Goal: Information Seeking & Learning: Check status

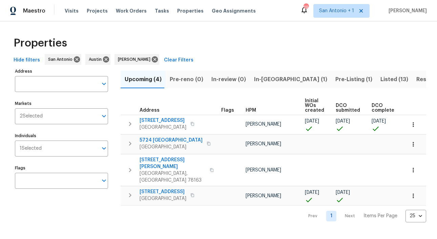
scroll to position [0, 125]
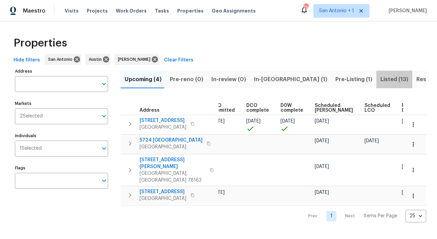
click at [381, 80] on span "Listed (13)" at bounding box center [395, 79] width 28 height 9
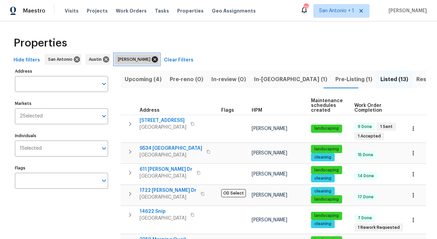
click at [151, 59] on icon at bounding box center [154, 59] width 7 height 7
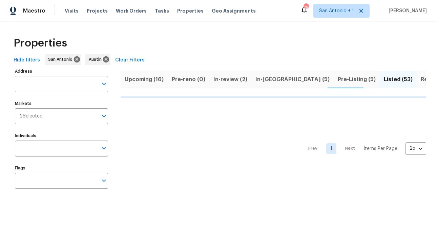
click at [52, 85] on input "Address" at bounding box center [56, 84] width 83 height 16
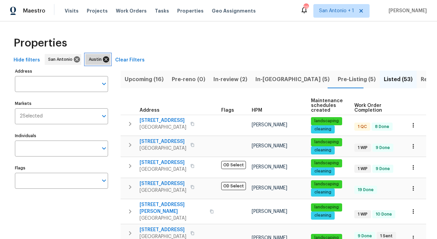
click at [103, 58] on icon at bounding box center [106, 59] width 6 height 6
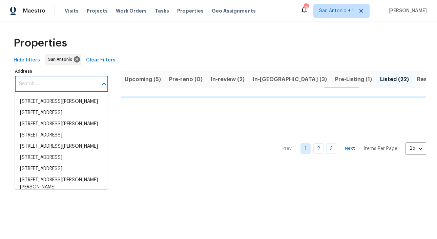
click at [70, 86] on input "Address" at bounding box center [56, 84] width 83 height 16
type input "ha"
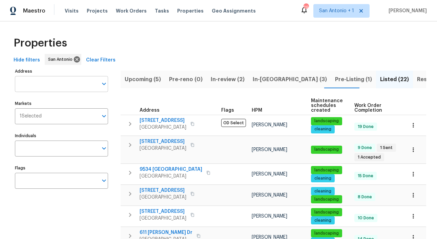
click at [49, 86] on input "Address" at bounding box center [56, 84] width 83 height 16
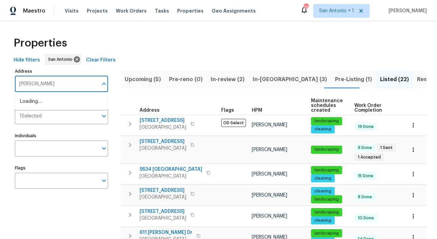
type input "[PERSON_NAME]"
click at [53, 103] on li "[STREET_ADDRESS][PERSON_NAME]" at bounding box center [61, 101] width 93 height 11
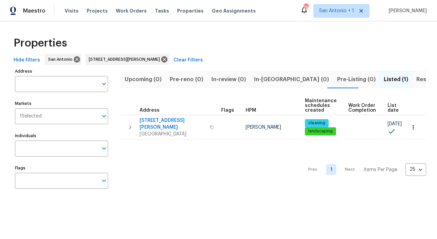
type input "[STREET_ADDRESS][PERSON_NAME]"
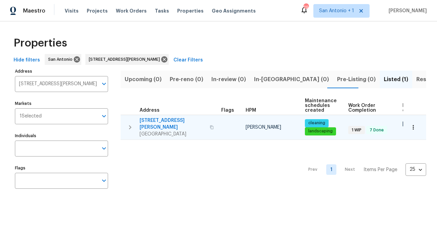
click at [162, 119] on span "[STREET_ADDRESS][PERSON_NAME]" at bounding box center [173, 124] width 66 height 14
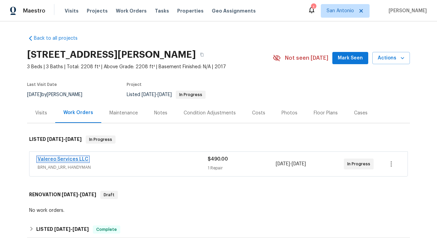
click at [60, 161] on link "Valereo Services LLC" at bounding box center [63, 159] width 51 height 5
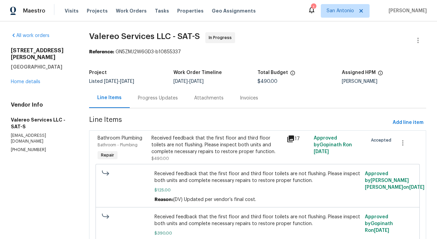
click at [179, 143] on div "Received feedback that the first floor and third floor toilets are not flushing…" at bounding box center [217, 145] width 131 height 20
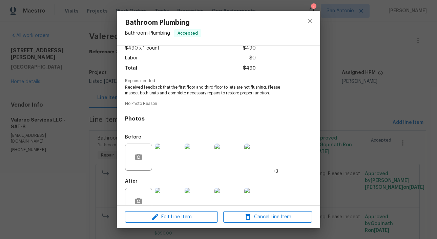
scroll to position [56, 0]
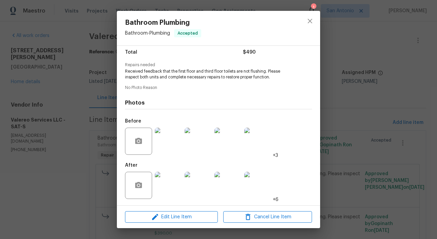
click at [225, 179] on img at bounding box center [228, 185] width 27 height 27
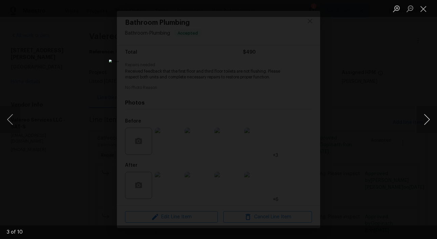
click at [425, 118] on button "Next image" at bounding box center [427, 119] width 20 height 27
click at [425, 11] on button "Close lightbox" at bounding box center [424, 9] width 14 height 12
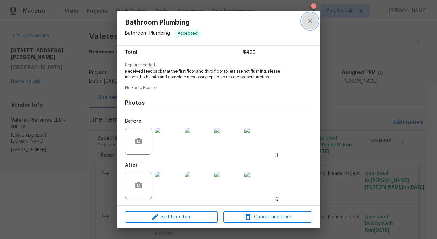
click at [311, 21] on icon "close" at bounding box center [310, 21] width 8 height 8
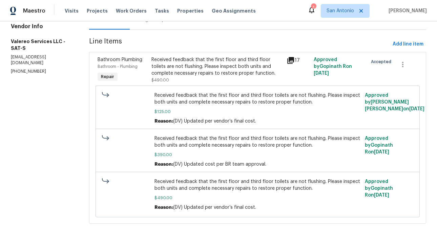
scroll to position [83, 0]
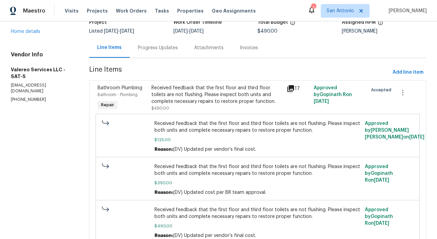
click at [151, 49] on div "Progress Updates" at bounding box center [158, 47] width 40 height 7
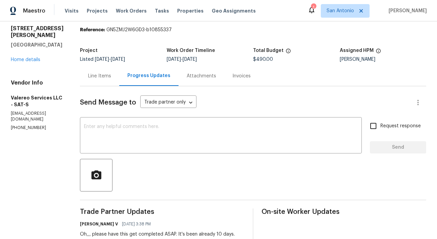
scroll to position [22, 0]
click at [95, 77] on div "Line Items" at bounding box center [99, 75] width 23 height 7
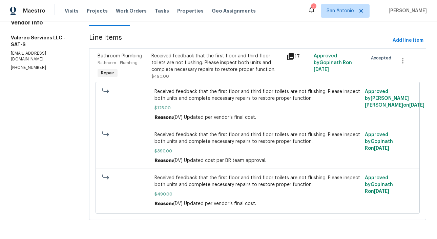
scroll to position [11, 0]
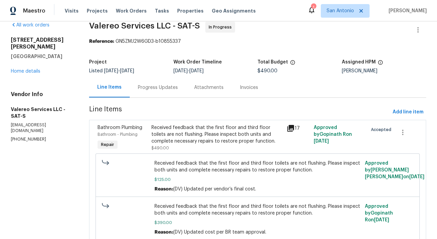
click at [154, 90] on div "Progress Updates" at bounding box center [158, 87] width 40 height 7
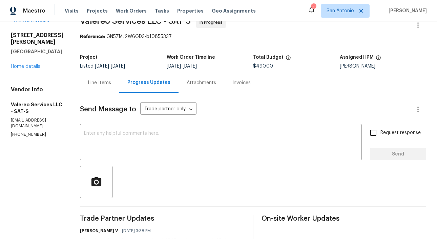
scroll to position [15, 0]
click at [90, 84] on div "Line Items" at bounding box center [99, 83] width 23 height 7
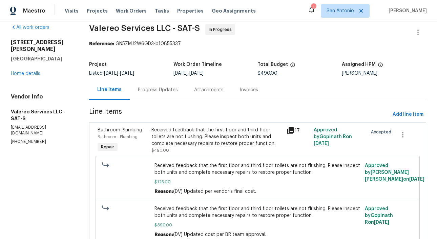
scroll to position [8, 0]
click at [152, 93] on div "Progress Updates" at bounding box center [158, 90] width 40 height 7
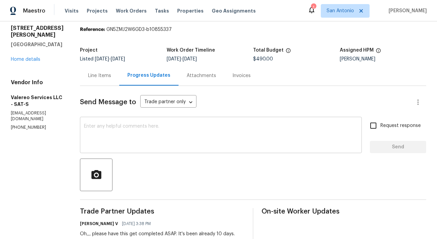
scroll to position [15, 0]
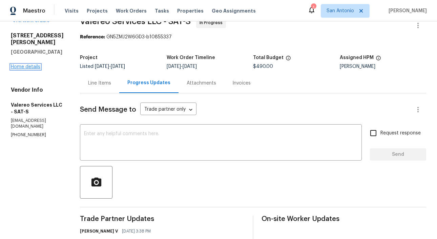
click at [27, 69] on link "Home details" at bounding box center [25, 66] width 29 height 5
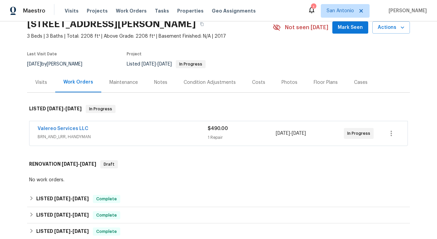
scroll to position [21, 0]
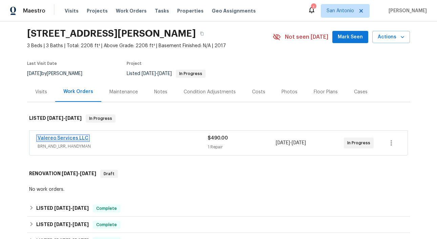
click at [57, 140] on link "Valereo Services LLC" at bounding box center [63, 138] width 51 height 5
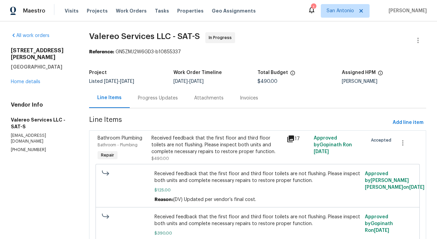
click at [153, 97] on div "Progress Updates" at bounding box center [158, 98] width 40 height 7
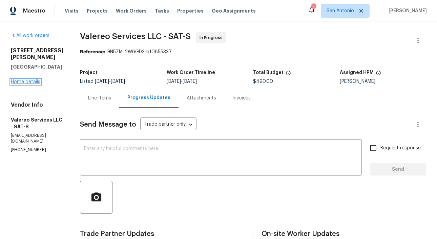
click at [27, 84] on link "Home details" at bounding box center [25, 81] width 29 height 5
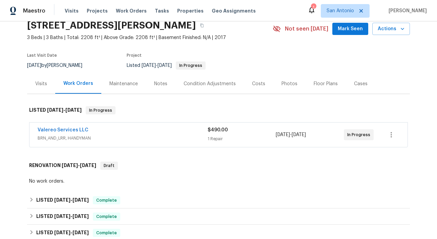
scroll to position [29, 0]
click at [72, 133] on link "Valereo Services LLC" at bounding box center [63, 130] width 51 height 5
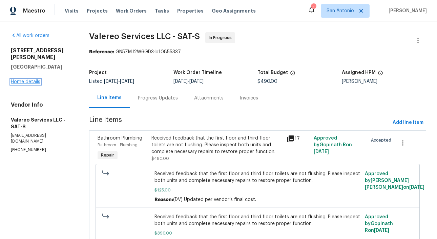
click at [31, 82] on link "Home details" at bounding box center [25, 81] width 29 height 5
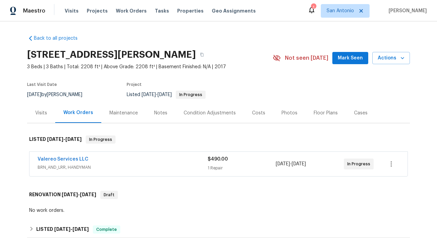
scroll to position [29, 0]
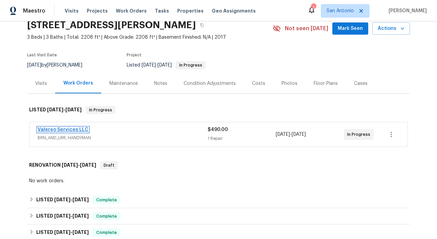
click at [59, 132] on link "Valereo Services LLC" at bounding box center [63, 129] width 51 height 5
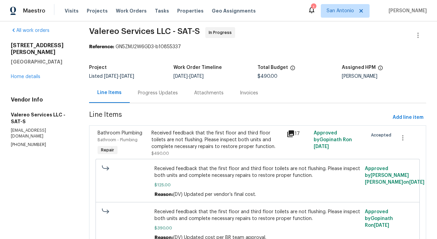
scroll to position [7, 0]
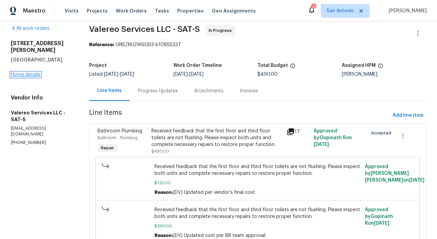
click at [25, 75] on link "Home details" at bounding box center [25, 74] width 29 height 5
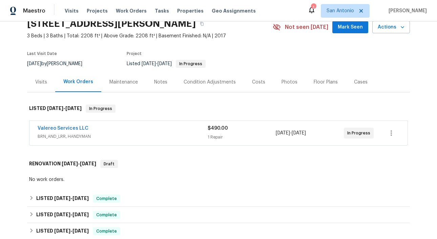
scroll to position [30, 0]
